Goal: Task Accomplishment & Management: Complete application form

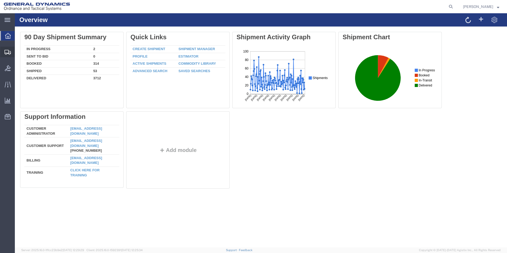
click at [0, 0] on span "Create Shipment" at bounding box center [0, 0] width 0 height 0
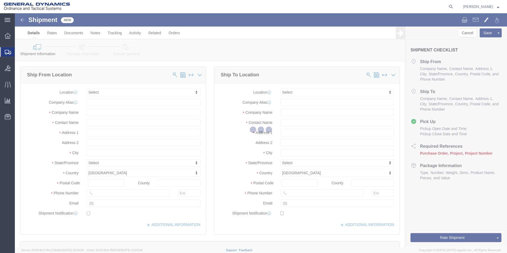
select select
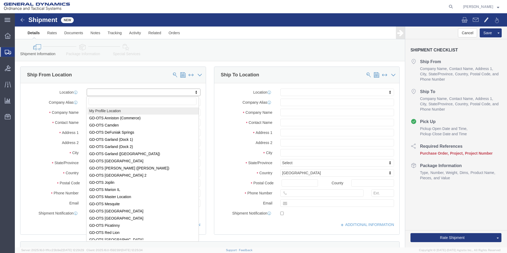
select select "MYPROFILE"
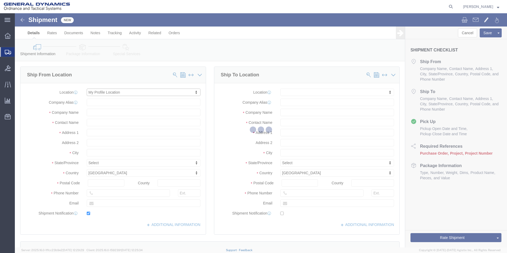
type input "General Dynamics - OTS"
type input "LaShirl Montgomery"
type input "1425 Commerce Boulevard"
type input "Anniston"
type input "36207"
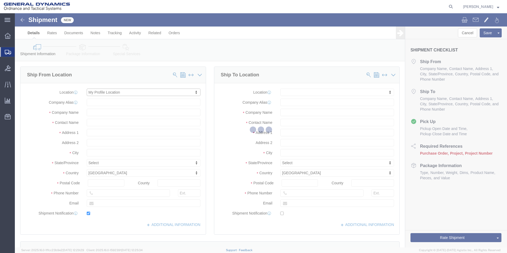
type input "2568351660"
type input "2358"
type input "lashirl.montgomery@gd-ots.com"
checkbox input "true"
select select "AL"
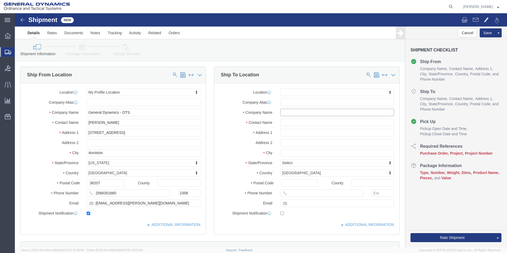
click input "text"
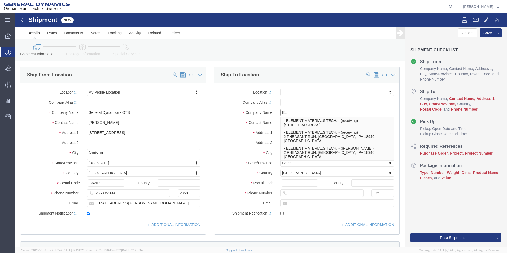
type input "E"
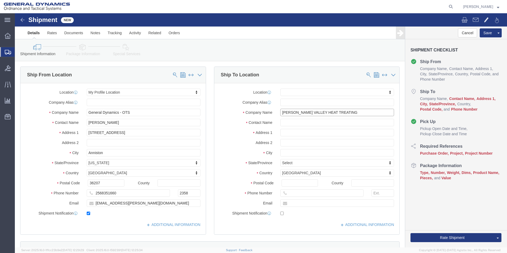
type input "PINSON VALLEY HEAT TREATING"
type input "RECEIVING"
type input "6179 SUNRISE DRIVE"
select select
type input "PINSON"
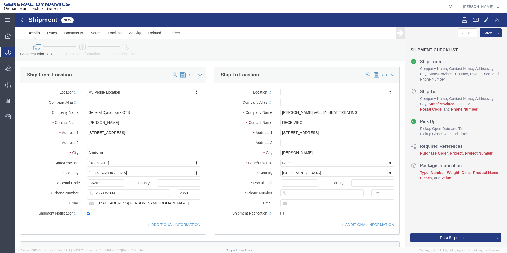
select select
type input "A"
select select
select select "AL"
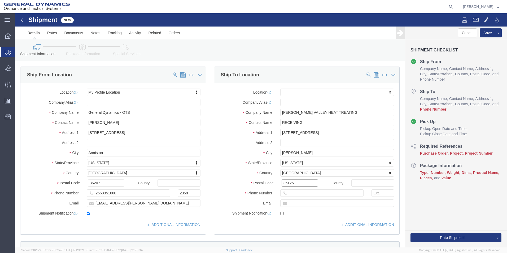
type input "35126"
select select
type input "2568351660"
type input "lashirl.montgomery@gd-ots.com"
checkbox input "true"
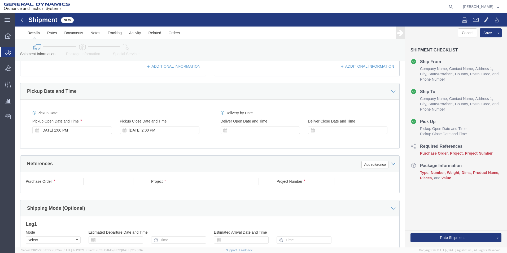
scroll to position [159, 0]
click input "text"
type input "116429"
type input "D5"
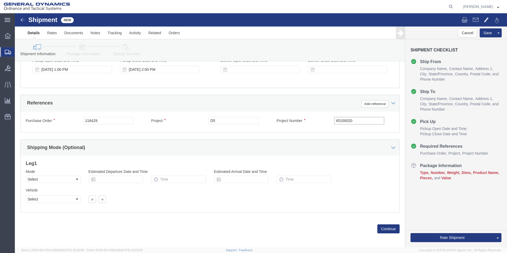
scroll to position [221, 0]
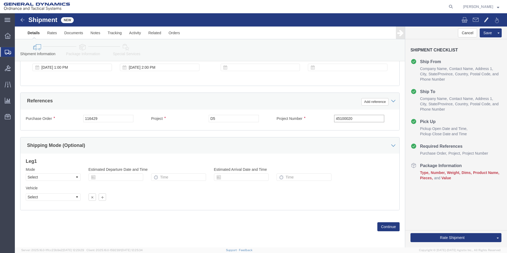
type input "45100020"
click select "Select Air Less than Truckload Multi-Leg Ocean Freight Rail Small Parcel Truckl…"
select select "SMAL"
click select "Select Air Less than Truckload Multi-Leg Ocean Freight Rail Small Parcel Truckl…"
click button "Continue"
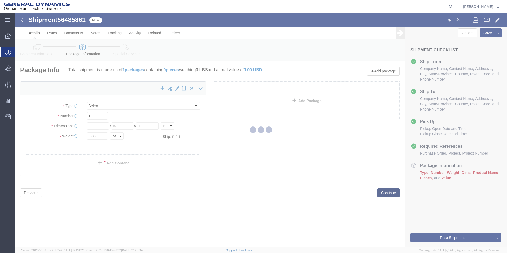
select select "YRPK"
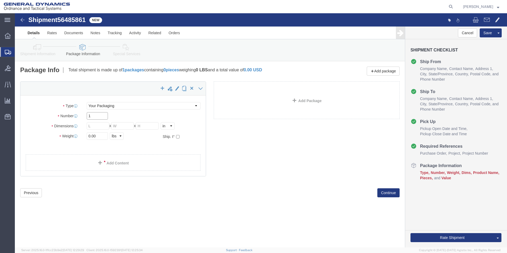
drag, startPoint x: 77, startPoint y: 103, endPoint x: 56, endPoint y: 101, distance: 21.1
click div "Number 1"
type input "3"
type input "15"
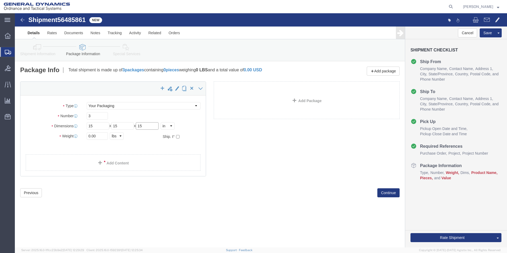
type input "15"
drag, startPoint x: 86, startPoint y: 125, endPoint x: 62, endPoint y: 121, distance: 23.9
click div "Weight 0.00 Select kgs lbs Ship. t°"
type input "75"
click link "Add Content"
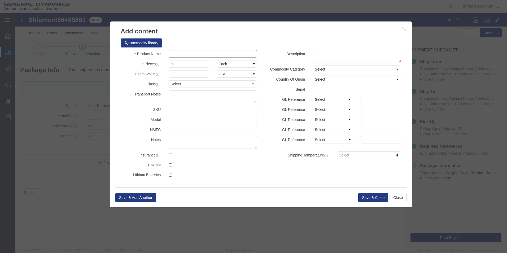
click input "text"
type input "METAL PARTS"
type input "1"
drag, startPoint x: 168, startPoint y: 52, endPoint x: 132, endPoint y: 53, distance: 36.1
click div "Pieces 0 Select Bag Barrels 100Board Feet Bottle Box Blister Pack Carats Can Ca…"
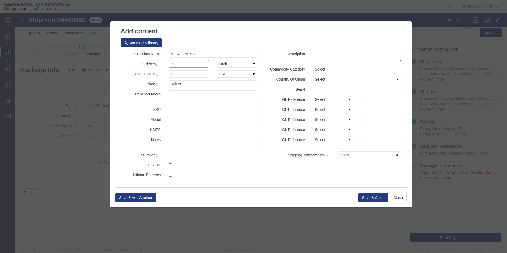
click input "0"
drag, startPoint x: 163, startPoint y: 51, endPoint x: 147, endPoint y: 49, distance: 15.8
click div "Pieces 0 Select Bag Barrels 100Board Feet Bottle Box Blister Pack Carats Can Ca…"
type input "27"
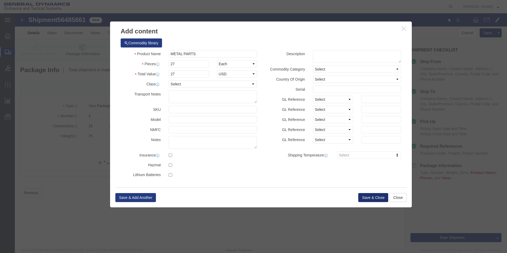
click button "Save & Close"
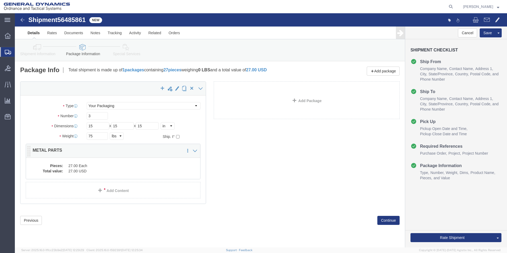
click dd "27.00 USD"
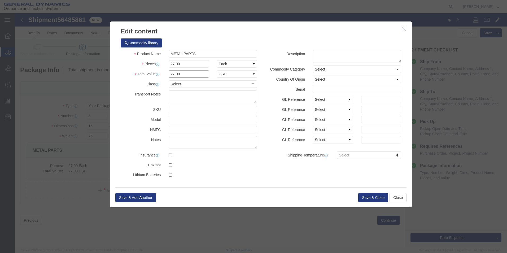
drag, startPoint x: 179, startPoint y: 61, endPoint x: 131, endPoint y: 64, distance: 48.4
click div "Total Value 27.00 Select ADP AED AFN ALL AMD AOA ARS ATS AUD AWG AZN BAM BBD BD…"
type input "1"
click div "Product Name METAL PARTS Pieces 27.00 Select Bag Barrels 100Board Feet Bottle B…"
click button "Save & Close"
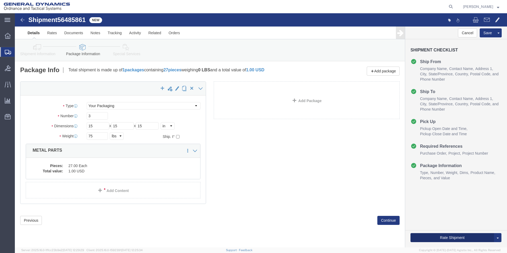
click button "Rate Shipment"
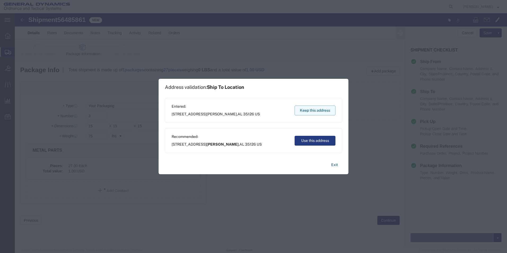
click at [304, 114] on button "Keep this address" at bounding box center [315, 111] width 41 height 10
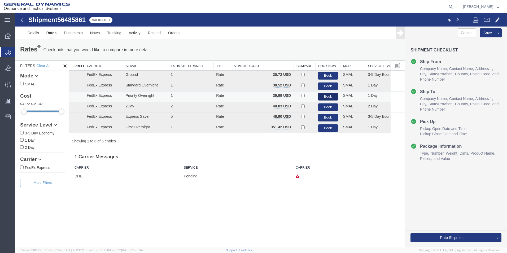
click at [328, 95] on button "Book" at bounding box center [328, 97] width 20 height 8
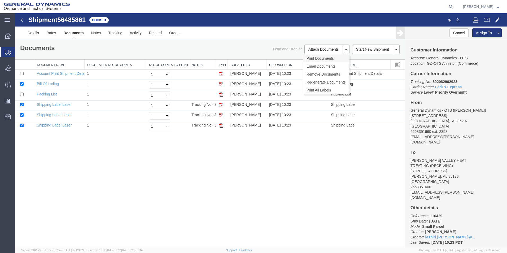
click at [324, 57] on link "Print Documents" at bounding box center [326, 58] width 46 height 8
click at [0, 0] on span "Create Shipment" at bounding box center [0, 0] width 0 height 0
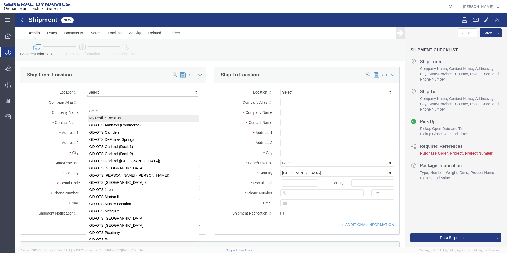
select select "MYPROFILE"
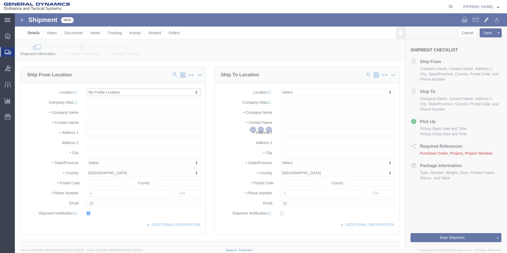
type input "1425 Commerce Boulevard"
type input "36207"
type input "2568351660"
type input "2358"
type input "lashirl.montgomery@gd-ots.com"
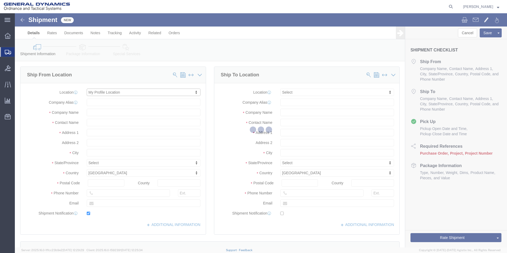
checkbox input "true"
type input "General Dynamics - OTS"
type input "LaShirl Montgomery"
type input "Anniston"
select select "AL"
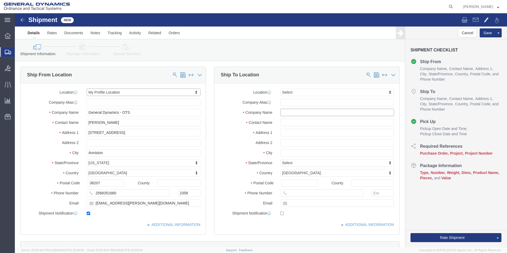
click input "text"
type input "ELEMENT MATERIAL TECHNOLOGY"
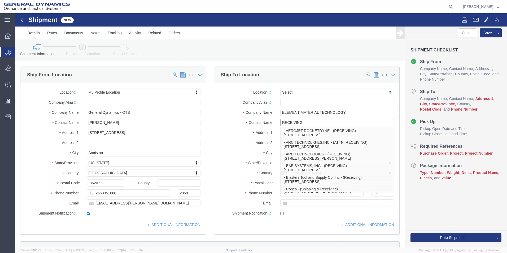
type input "RECEIVING"
click label "Contact Name"
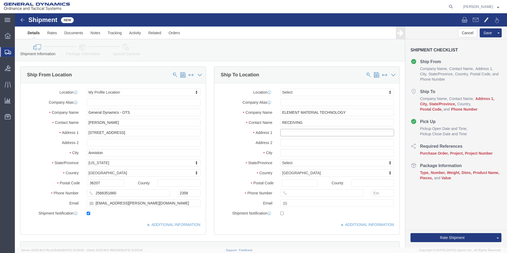
click input "text"
type input "15662 GRAHAM"
type input "HUNTING BEACH"
type input "C"
type input "CA"
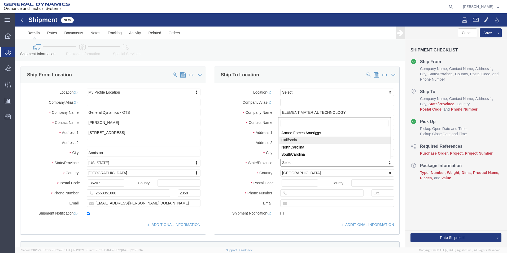
select select "CA"
type input "92649"
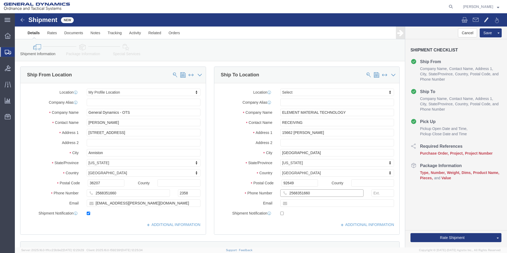
type input "2568351660"
type input "lashirl.montgomery@gd-ots.com"
checkbox input "true"
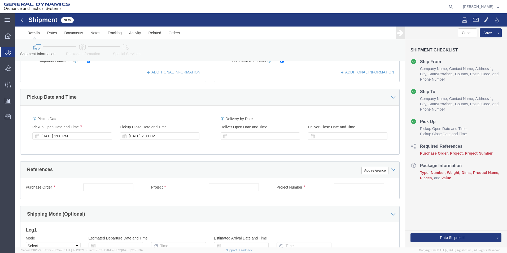
scroll to position [159, 0]
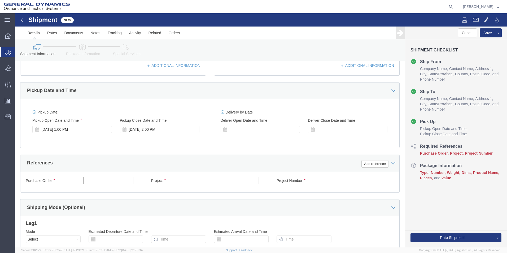
click input "text"
type input "116319"
type input "D5"
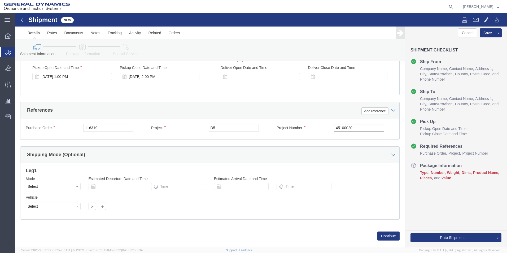
scroll to position [212, 0]
type input "45100020"
click select "Select Air Less than Truckload Multi-Leg Ocean Freight Rail Small Parcel Truckl…"
select select "SMAL"
click select "Select Air Less than Truckload Multi-Leg Ocean Freight Rail Small Parcel Truckl…"
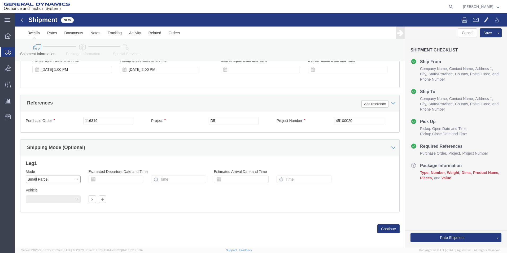
scroll to position [221, 0]
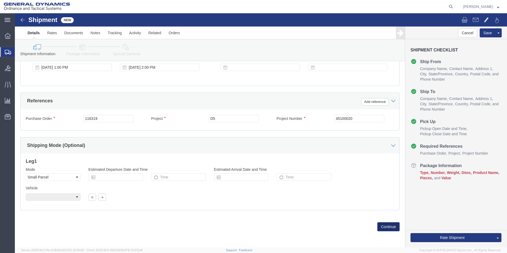
click button "Continue"
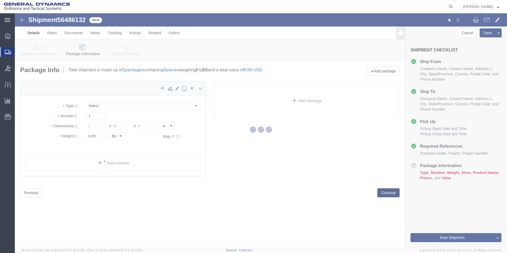
select select "YRPK"
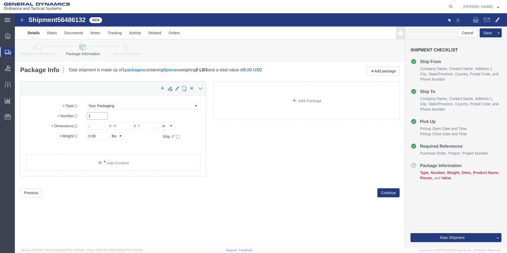
drag, startPoint x: 85, startPoint y: 104, endPoint x: 46, endPoint y: 101, distance: 38.6
click div "Number 1"
type input "3"
type input "15"
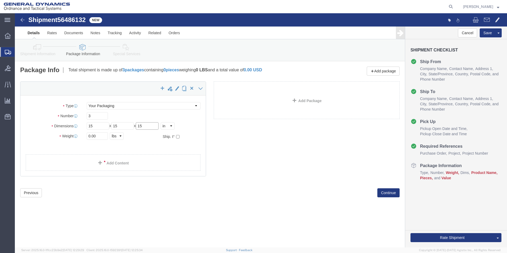
type input "15"
type input "75"
click link "Add Content"
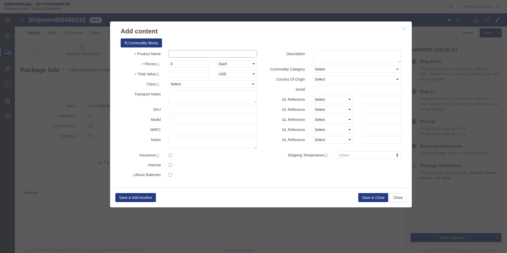
click input "text"
type input "METAL PARTS"
type input "1"
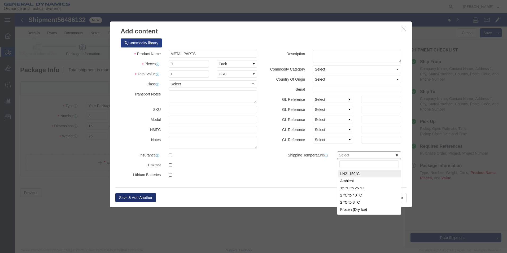
type input "LIQUID_NITROGEN_150"
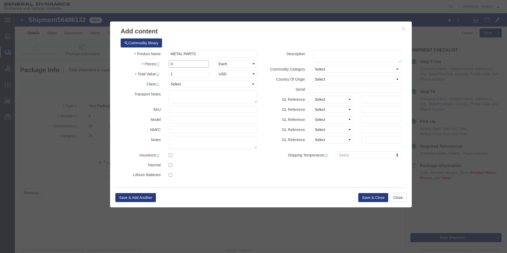
click input "0"
drag, startPoint x: 176, startPoint y: 49, endPoint x: 140, endPoint y: 50, distance: 35.8
click div "Pieces 0 Select Bag Barrels 100Board Feet Bottle Box Blister Pack Carats Can Ca…"
type input "27"
type input "1"
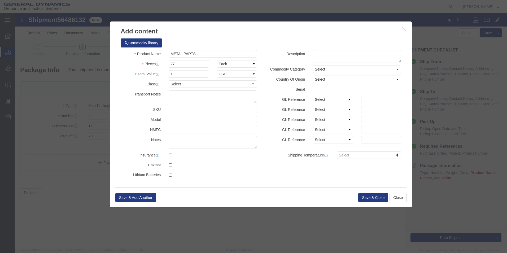
click label "Description"
click button "Save & Close"
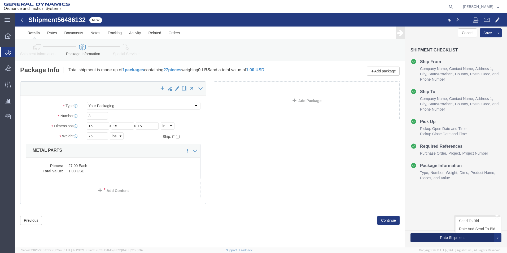
click button "Rate Shipment"
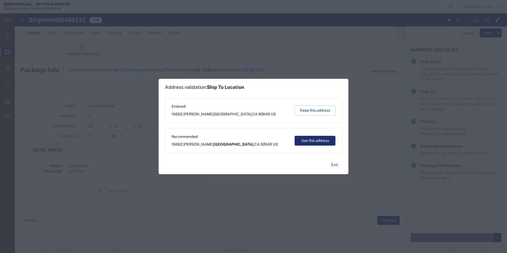
click at [310, 138] on button "Use this address" at bounding box center [315, 141] width 41 height 10
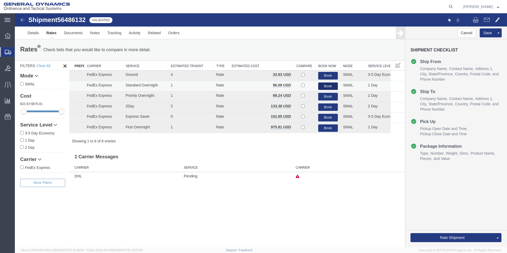
click at [329, 83] on button "Book" at bounding box center [328, 87] width 20 height 8
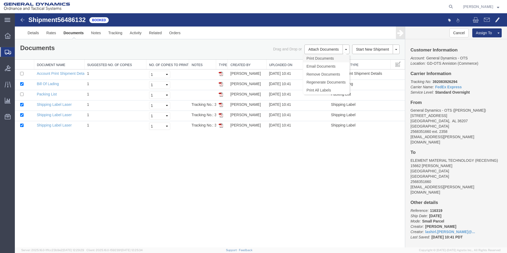
click at [327, 56] on link "Print Documents" at bounding box center [326, 58] width 46 height 8
